Goal: Complete application form

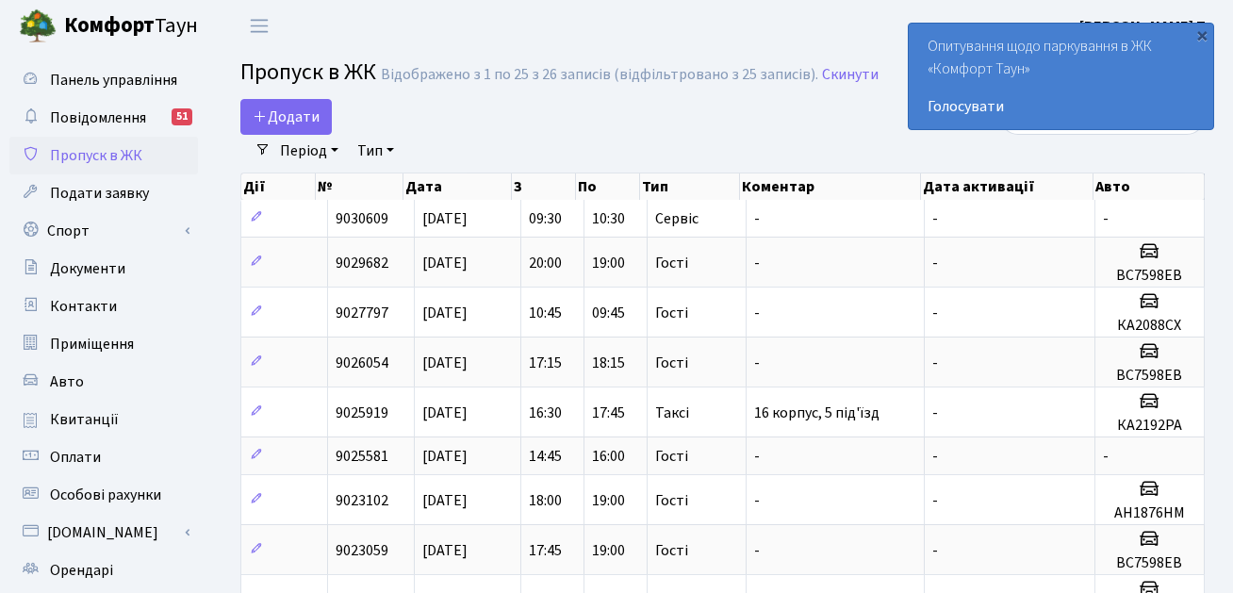
select select "25"
click at [276, 119] on span "Додати" at bounding box center [286, 116] width 67 height 21
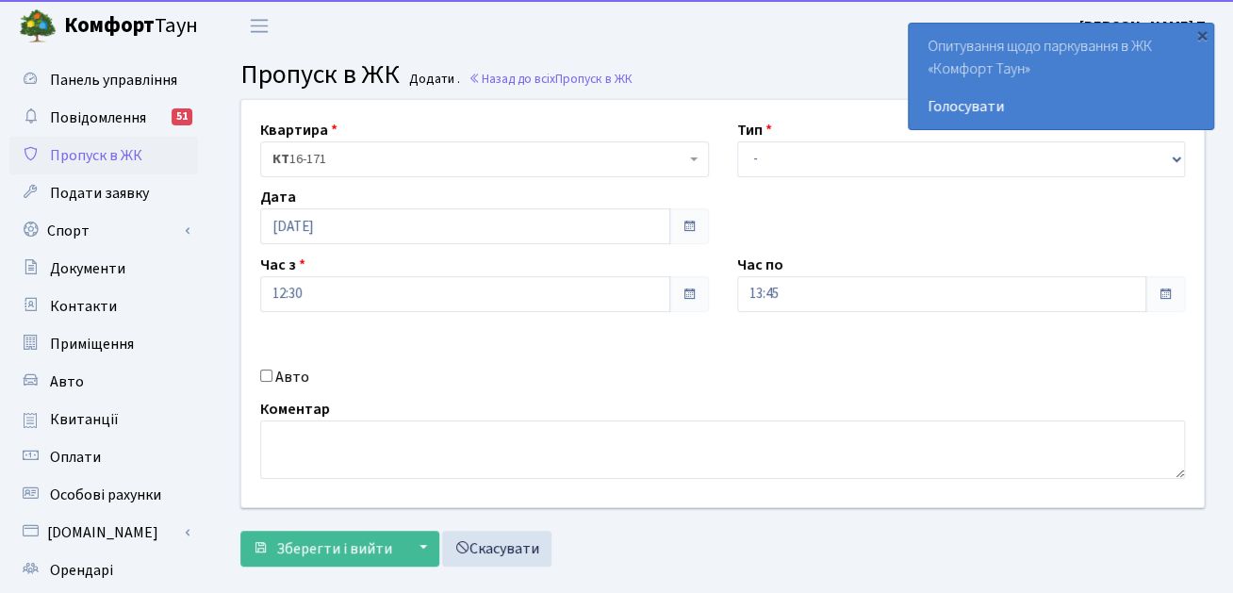
select select "2"
click at [737, 141] on select "- Доставка Таксі Гості Сервіс" at bounding box center [961, 159] width 449 height 36
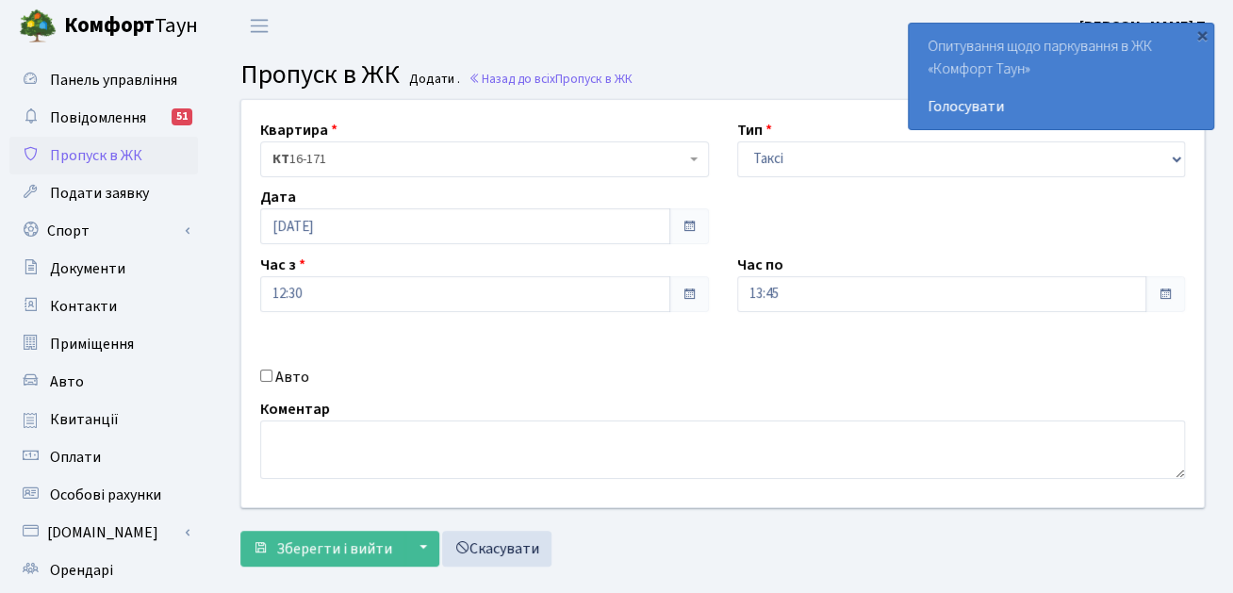
drag, startPoint x: 271, startPoint y: 369, endPoint x: 281, endPoint y: 370, distance: 9.5
click at [274, 370] on div "Авто" at bounding box center [484, 377] width 477 height 23
click at [258, 379] on div "Авто" at bounding box center [484, 377] width 477 height 23
drag, startPoint x: 260, startPoint y: 375, endPoint x: 572, endPoint y: 357, distance: 312.4
click at [263, 375] on input "Авто" at bounding box center [266, 375] width 12 height 12
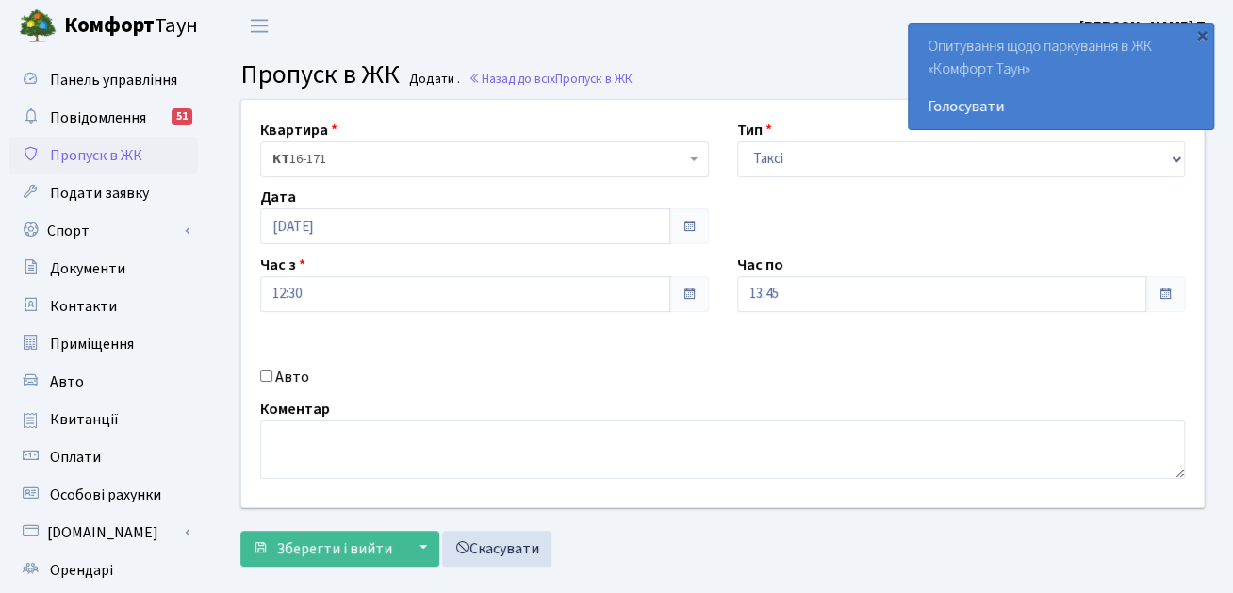
checkbox input "true"
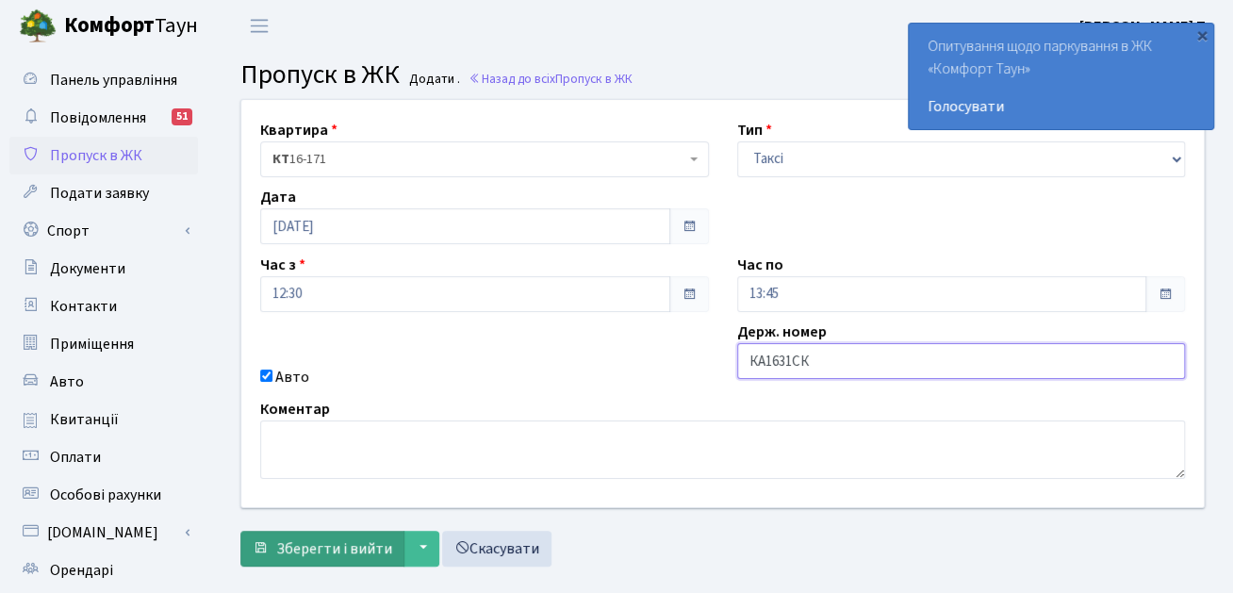
type input "КА1631СК"
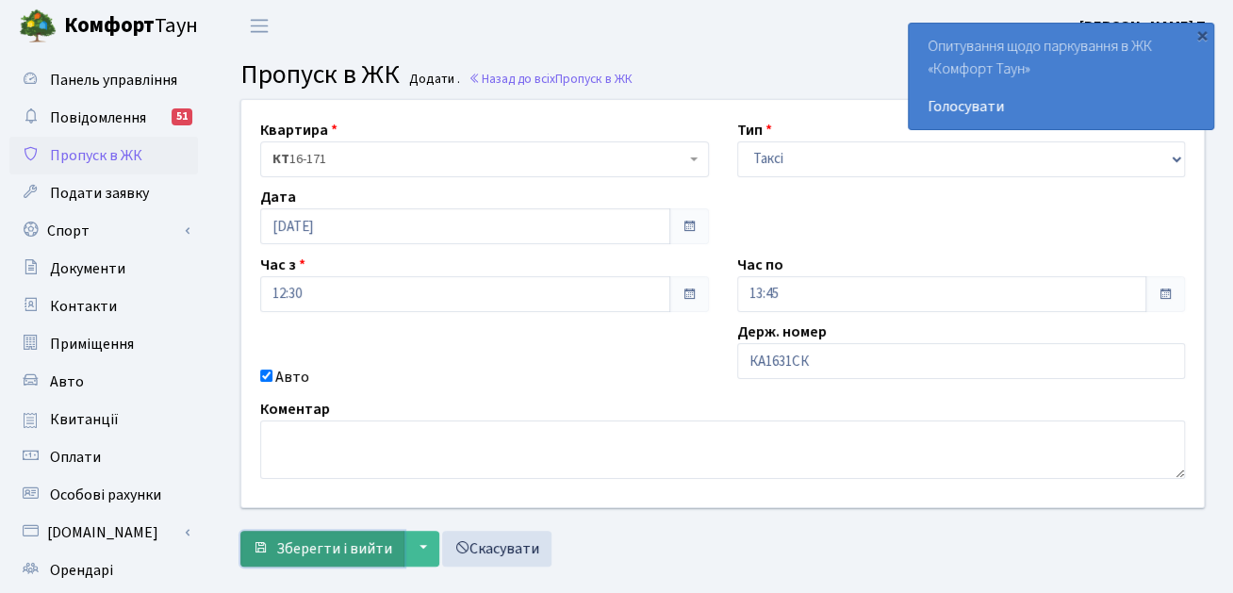
click at [336, 554] on span "Зберегти і вийти" at bounding box center [334, 548] width 116 height 21
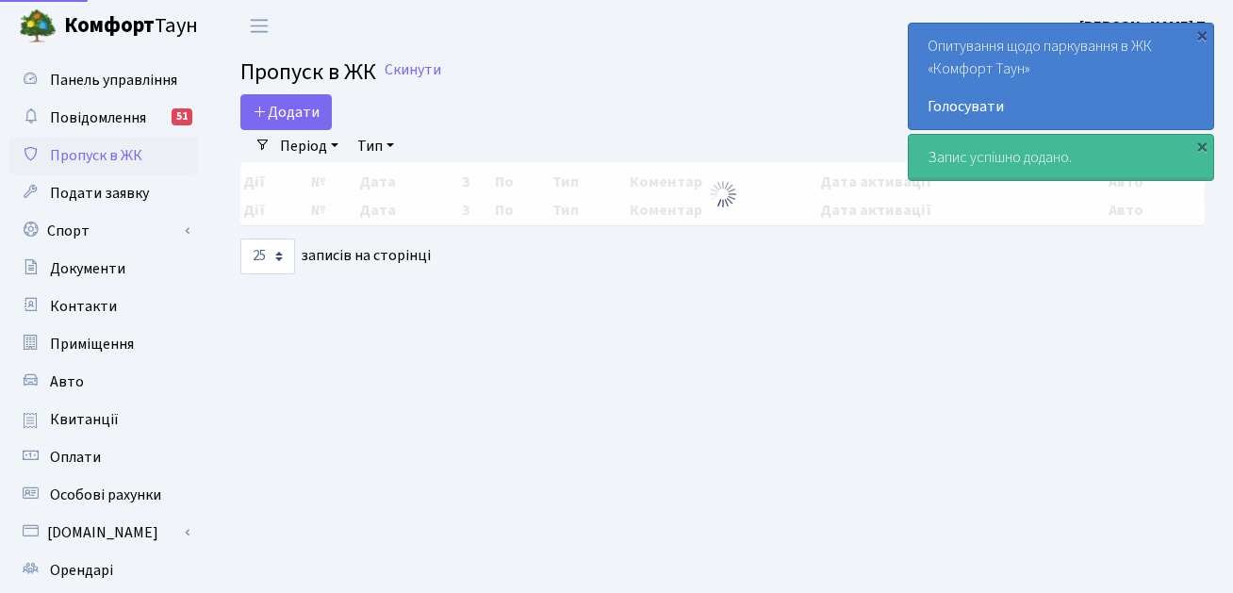
select select "25"
